Goal: Navigation & Orientation: Find specific page/section

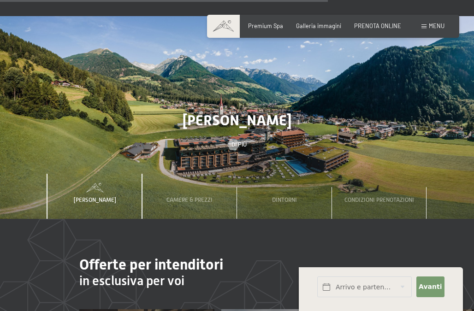
scroll to position [2138, 0]
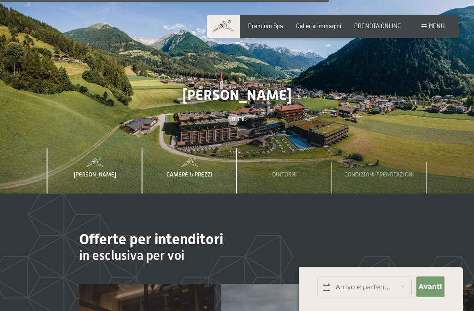
click at [181, 171] on span "Camere & Prezzi" at bounding box center [189, 174] width 46 height 7
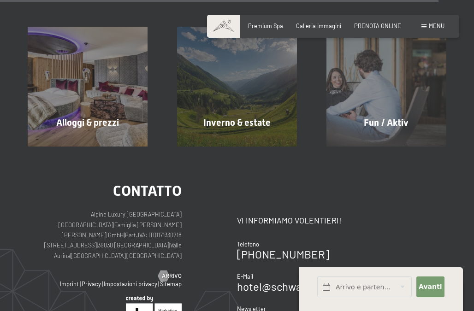
scroll to position [2883, 0]
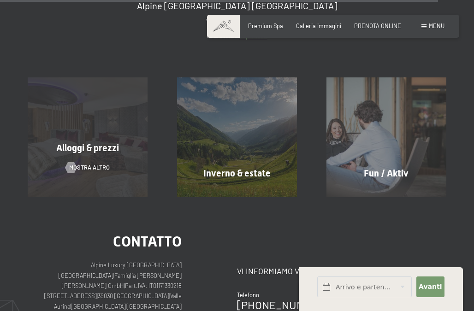
click at [106, 142] on span "Alloggi & prezzi" at bounding box center [87, 147] width 63 height 11
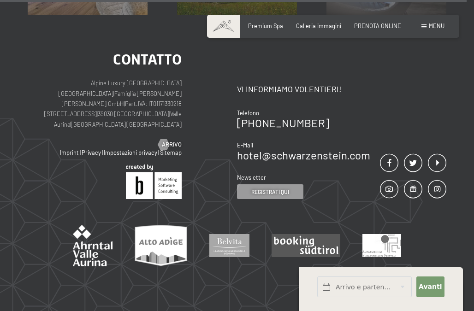
scroll to position [3071, 0]
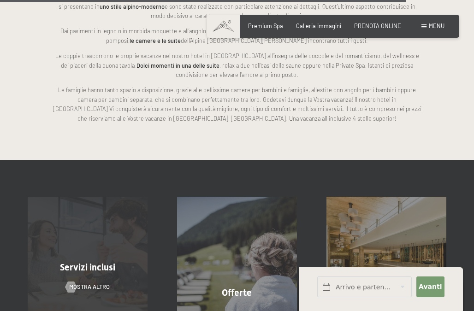
scroll to position [1759, 0]
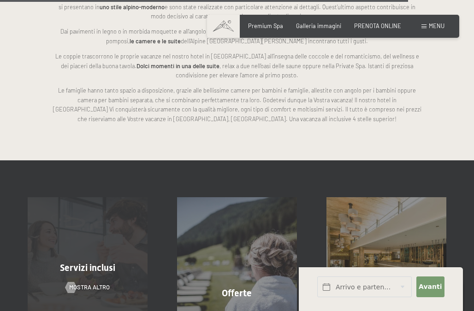
click at [84, 197] on div "Servizi inclusi mostra altro" at bounding box center [87, 257] width 149 height 120
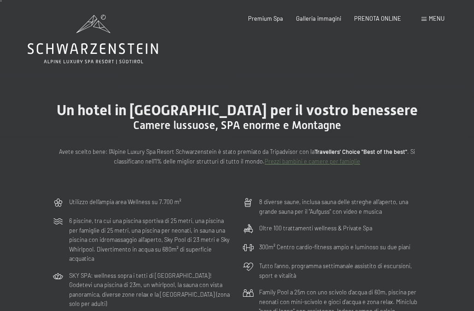
scroll to position [0, 0]
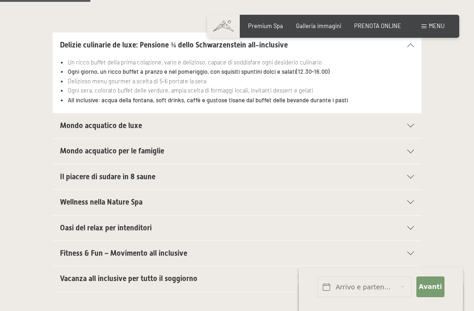
scroll to position [257, 0]
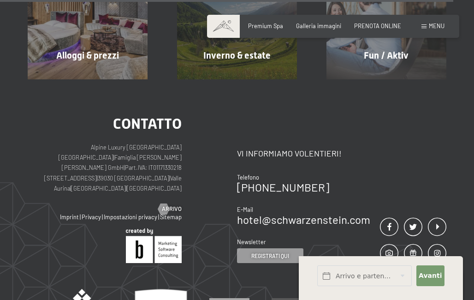
scroll to position [2980, 0]
